Goal: Task Accomplishment & Management: Use online tool/utility

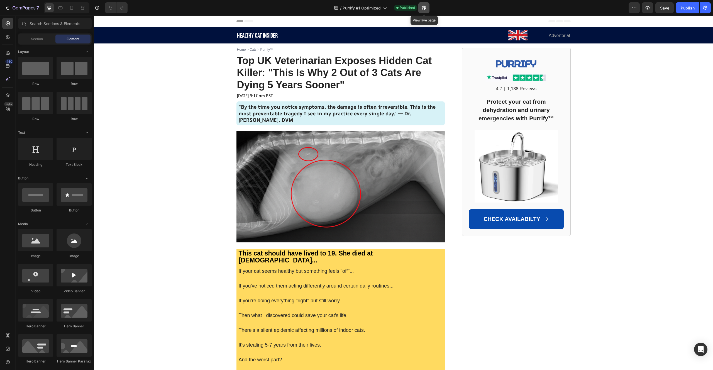
click at [422, 8] on icon "button" at bounding box center [424, 8] width 6 height 6
click at [247, 61] on span "Top UK Veterinarian Exposes Hidden Cat Killer: "This Is Why 2 Out of 3 Cats Are…" at bounding box center [334, 73] width 195 height 36
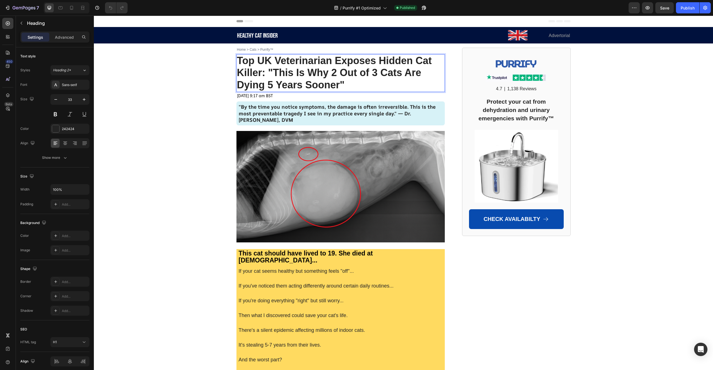
click at [272, 70] on span "Top UK Veterinarian Exposes Hidden Cat Killer: "This Is Why 2 Out of 3 Cats Are…" at bounding box center [334, 73] width 195 height 36
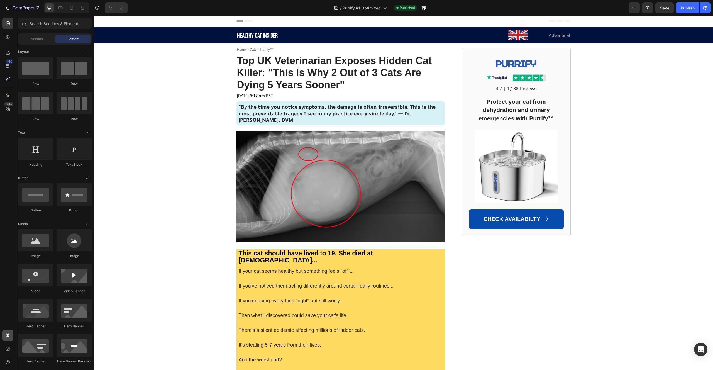
click at [8, 331] on div at bounding box center [7, 335] width 11 height 11
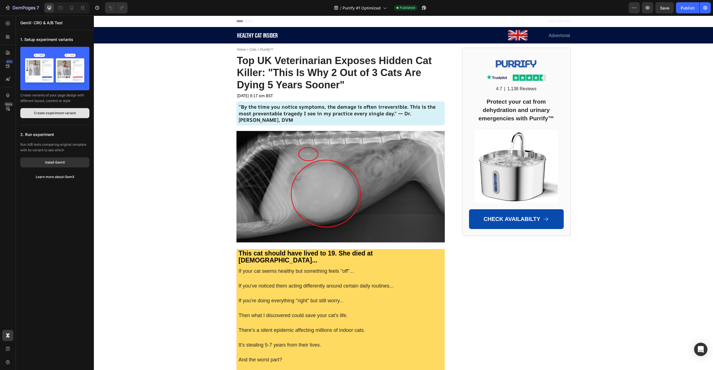
click at [43, 115] on div "Create experiment variant" at bounding box center [55, 113] width 42 height 5
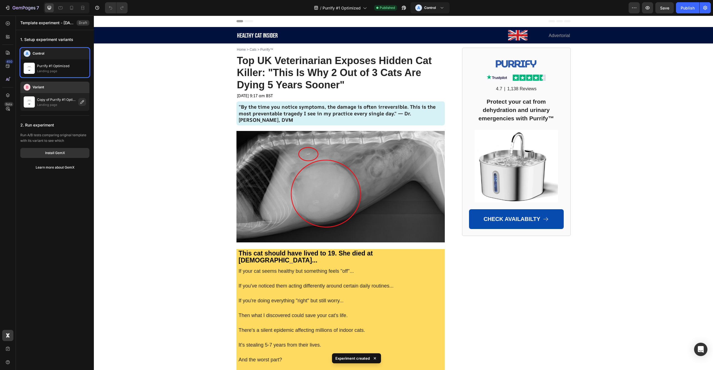
click at [58, 91] on header "B Variant" at bounding box center [54, 87] width 69 height 11
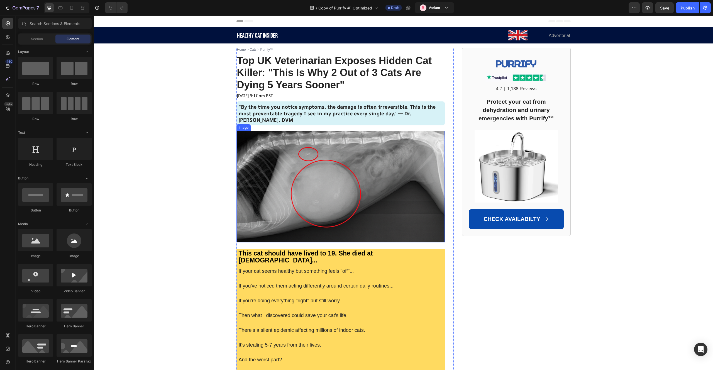
click at [273, 164] on img at bounding box center [340, 186] width 208 height 111
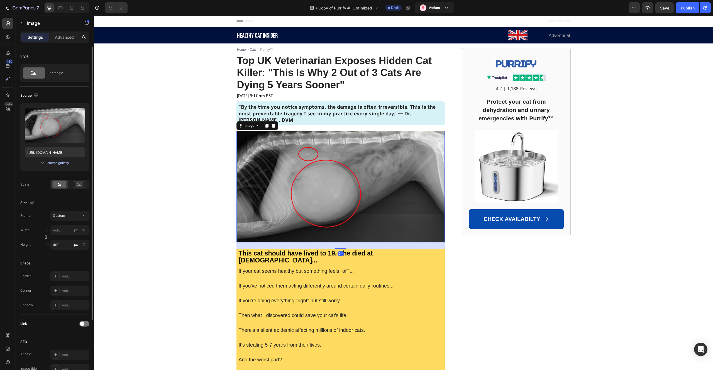
click at [59, 162] on div "Browse gallery" at bounding box center [57, 162] width 24 height 5
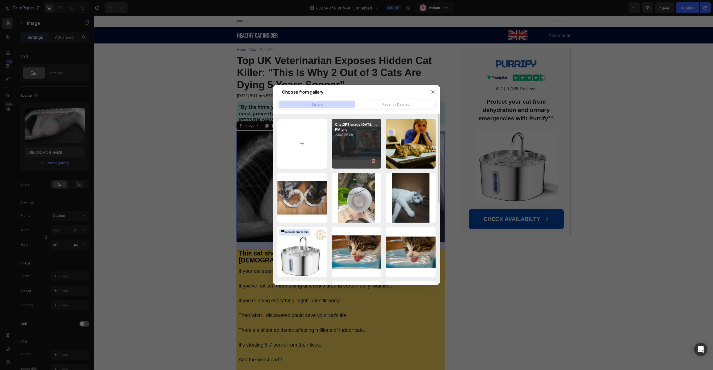
click at [352, 150] on div "ChatGPT Image Aug 25,...PM.png 2300.55 kb" at bounding box center [357, 144] width 50 height 50
type input "https://cdn.shopify.com/s/files/1/0683/0365/0894/files/gempages_579902722870870…"
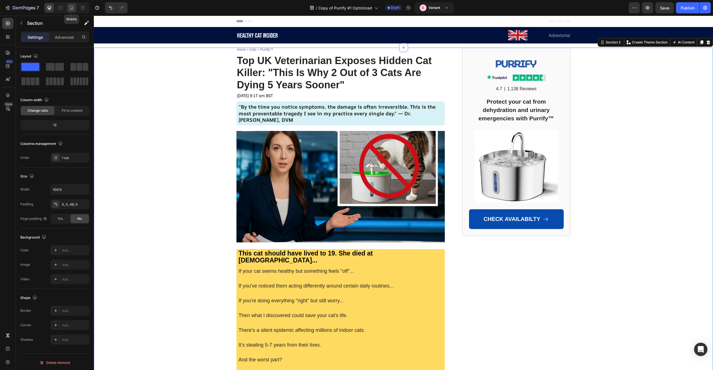
click at [70, 6] on icon at bounding box center [72, 8] width 6 height 6
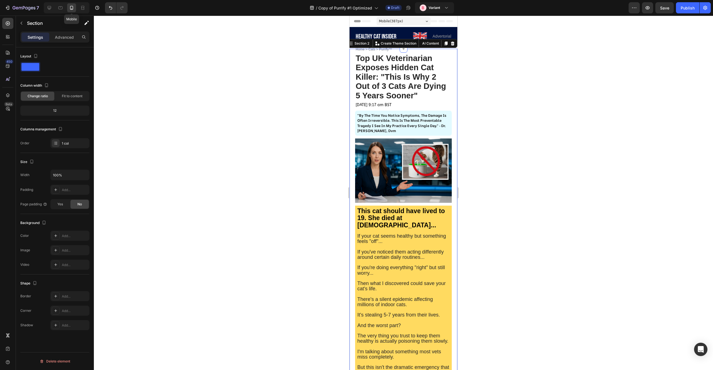
scroll to position [14, 0]
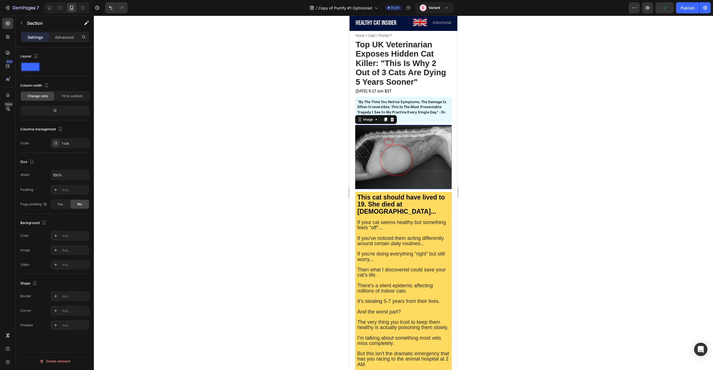
click at [386, 160] on img at bounding box center [403, 157] width 97 height 64
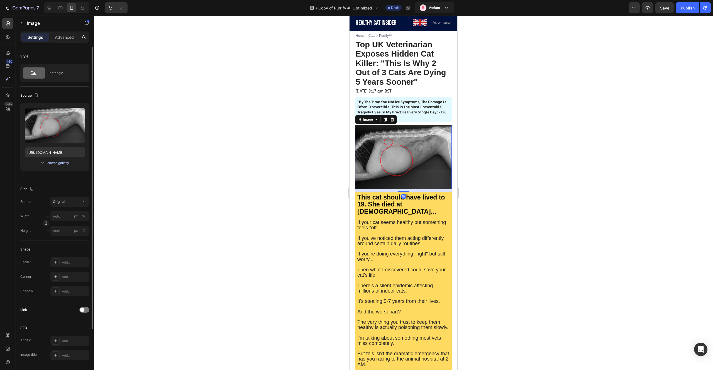
click at [55, 163] on div "Browse gallery" at bounding box center [57, 162] width 24 height 5
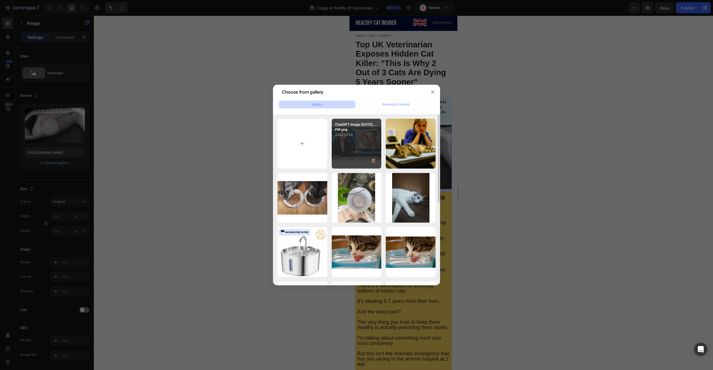
click at [361, 143] on div "ChatGPT Image Aug 25,...PM.png 2300.55 kb" at bounding box center [357, 144] width 50 height 50
type input "https://cdn.shopify.com/s/files/1/0683/0365/0894/files/gempages_579902722870870…"
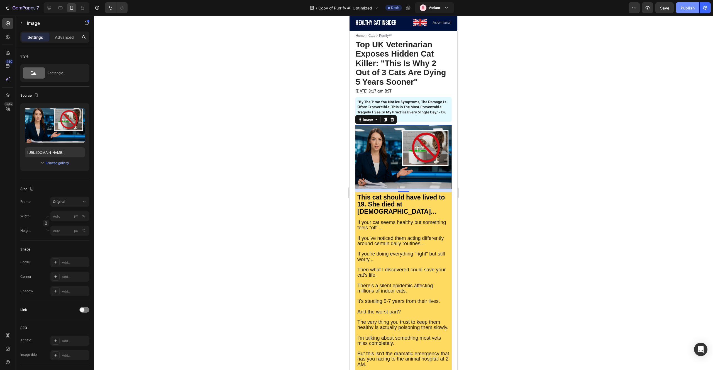
click at [683, 10] on div "Publish" at bounding box center [687, 8] width 14 height 6
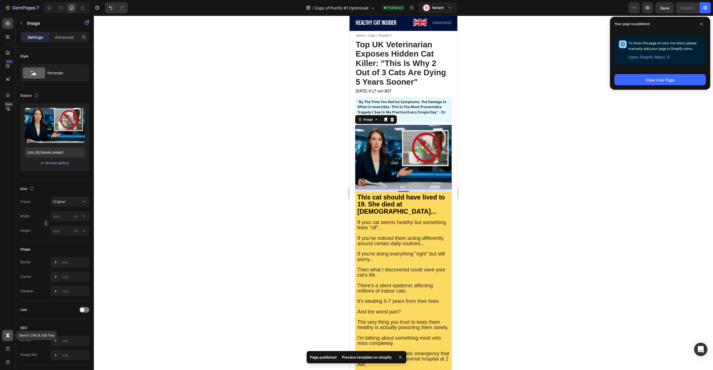
click at [8, 337] on icon at bounding box center [9, 336] width 2 height 2
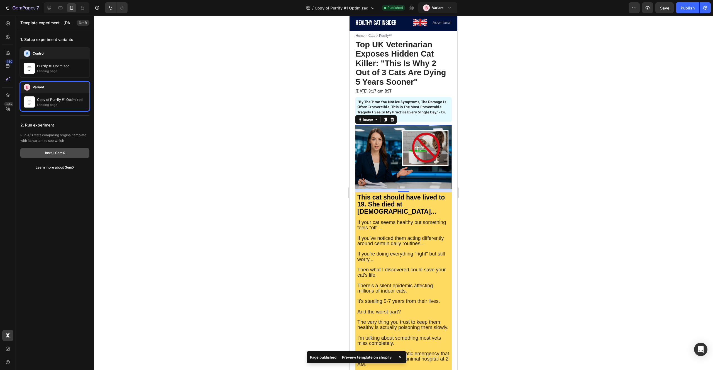
click at [53, 155] on button "Install GemX" at bounding box center [54, 153] width 69 height 10
